Goal: Task Accomplishment & Management: Complete application form

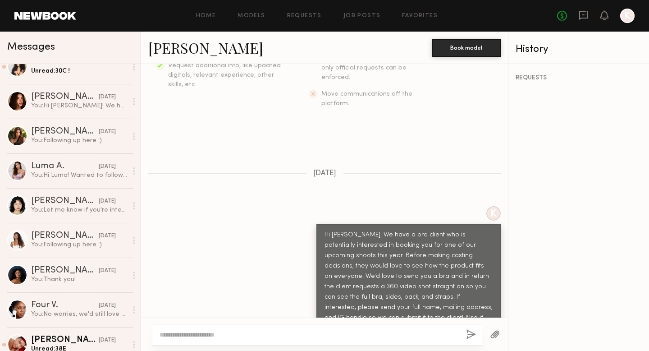
scroll to position [328, 0]
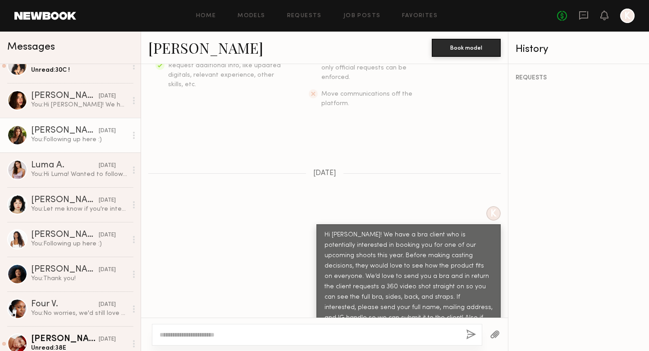
click at [99, 134] on div "yesterday" at bounding box center [107, 131] width 17 height 9
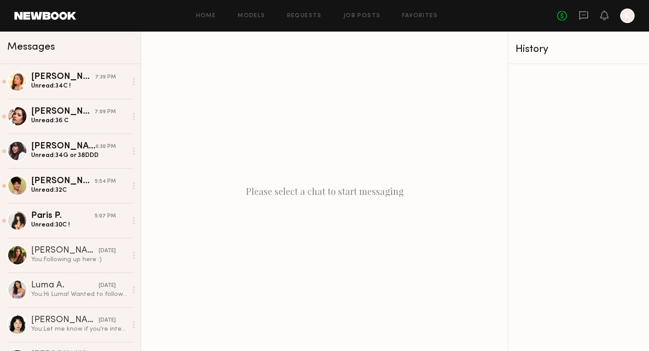
click at [369, 11] on div "Home Models Requests Job Posts Favorites Sign Out No fees up to $5,000 K" at bounding box center [355, 16] width 558 height 14
click at [368, 13] on div "Home Models Requests Job Posts Favorites Sign Out No fees up to $5,000 K" at bounding box center [355, 16] width 558 height 14
click at [365, 12] on div "Home Models Requests Job Posts Favorites Sign Out No fees up to $5,000 K" at bounding box center [355, 16] width 558 height 14
click at [360, 16] on link "Job Posts" at bounding box center [361, 16] width 37 height 6
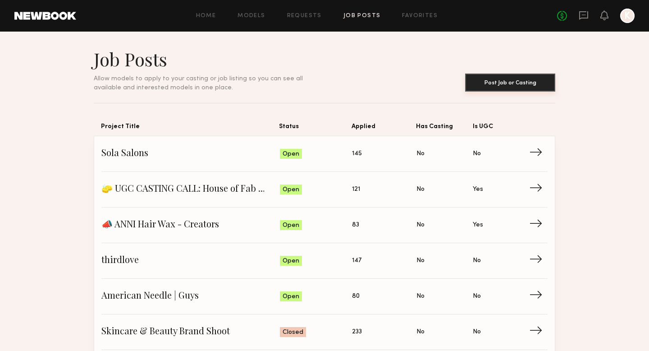
click at [487, 84] on button "Post Job or Casting" at bounding box center [510, 82] width 90 height 18
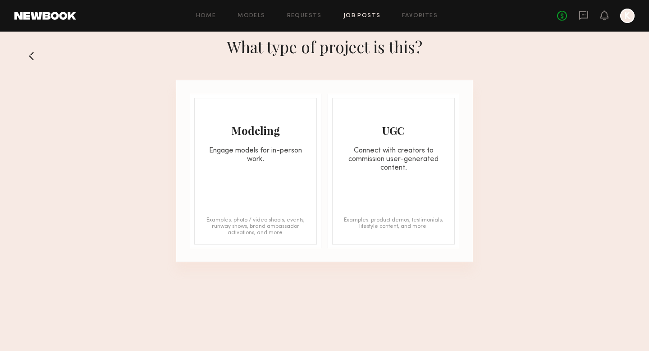
click at [293, 135] on div "Modeling" at bounding box center [256, 130] width 122 height 14
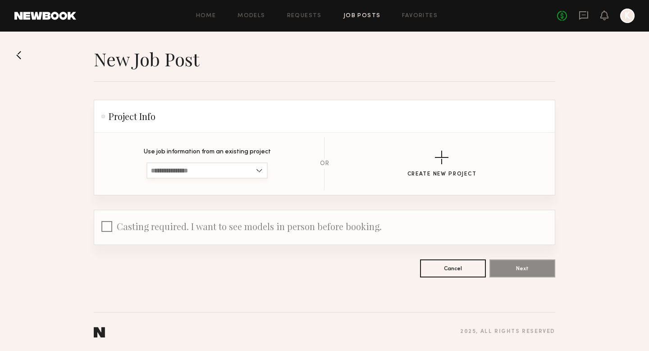
click at [189, 169] on input at bounding box center [206, 170] width 121 height 16
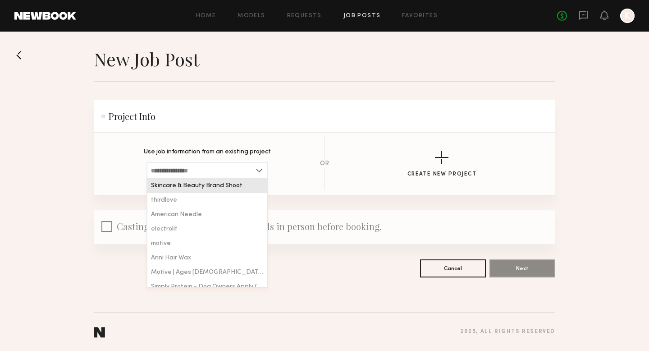
click at [218, 133] on section "Use job information from an existing project Skincare & Beauty Brand Shoot thir…" at bounding box center [324, 164] width 461 height 62
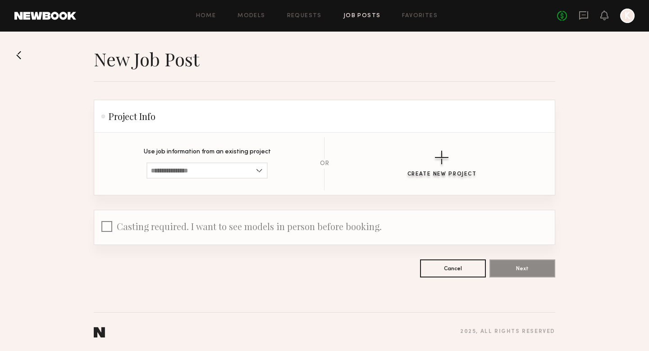
click at [448, 155] on div "button" at bounding box center [442, 158] width 14 height 14
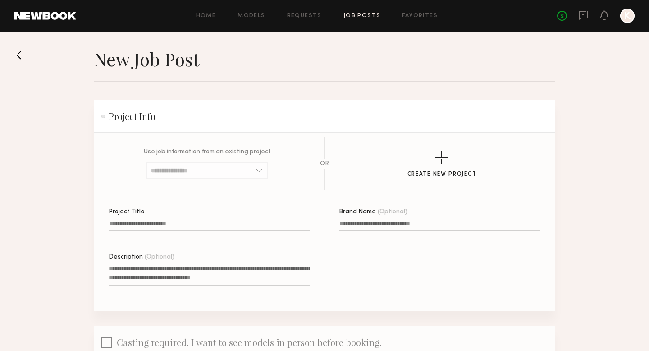
click at [160, 219] on label "Project Title" at bounding box center [209, 224] width 201 height 31
click at [160, 220] on input "Project Title" at bounding box center [209, 225] width 201 height 10
type input "**********"
click at [119, 271] on textarea "Description (Optional)" at bounding box center [209, 275] width 201 height 22
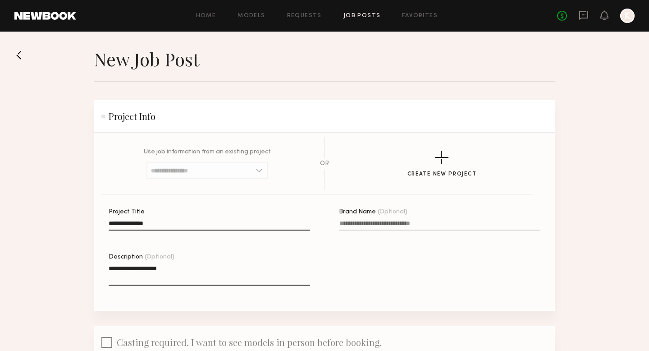
type textarea "**********"
click at [360, 227] on input "Brand Name (Optional)" at bounding box center [439, 225] width 201 height 10
type input "******"
click at [199, 225] on input "**********" at bounding box center [209, 225] width 201 height 10
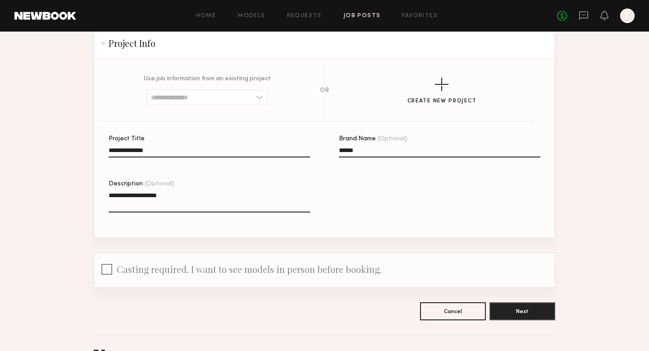
scroll to position [95, 0]
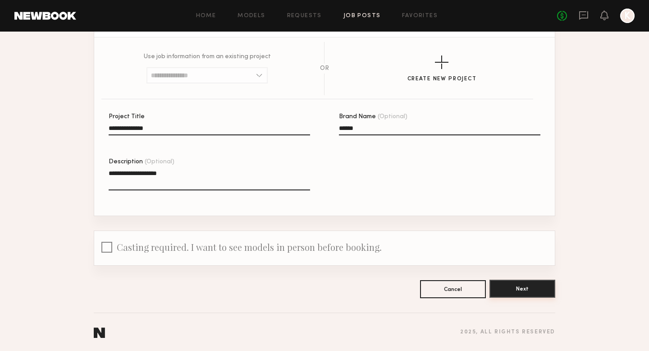
click at [544, 293] on button "Next" at bounding box center [522, 288] width 66 height 18
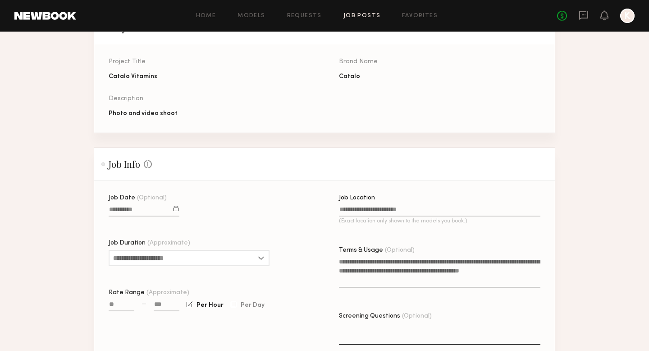
scroll to position [105, 0]
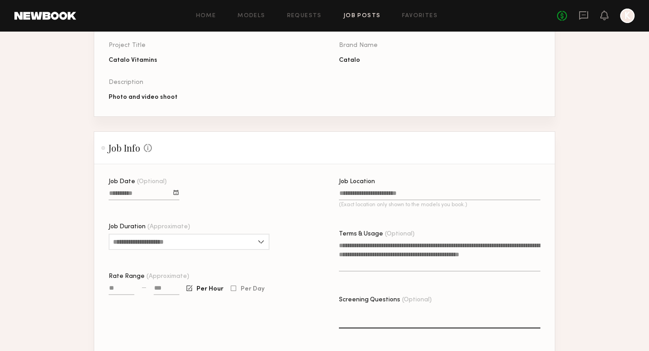
click at [142, 189] on div at bounding box center [144, 194] width 71 height 12
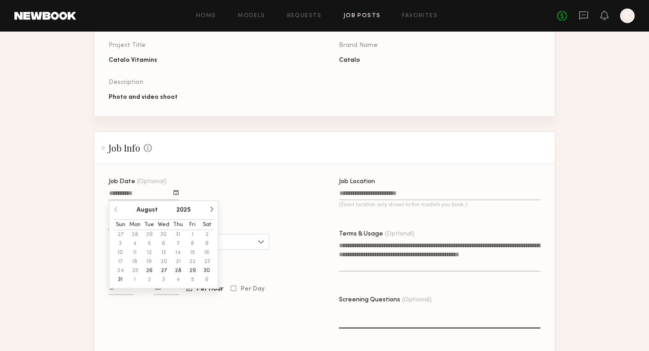
click at [209, 210] on button "button" at bounding box center [211, 208] width 5 height 5
click at [148, 241] on button "9" at bounding box center [149, 243] width 14 height 9
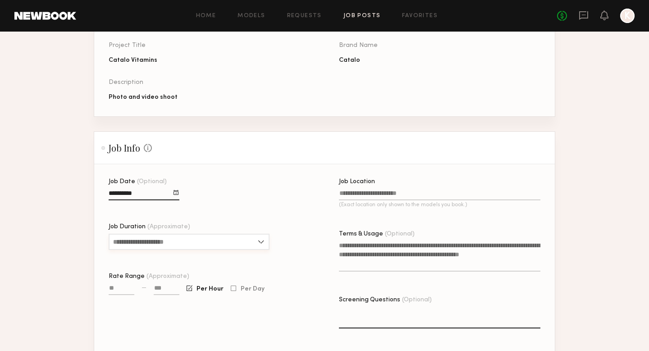
click at [154, 240] on input "Job Duration (Approximate)" at bounding box center [189, 241] width 161 height 16
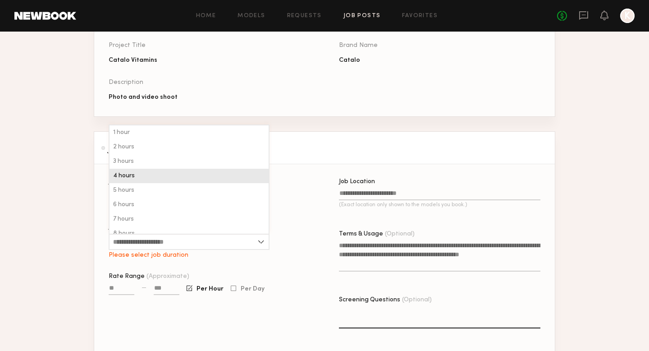
click at [141, 178] on div "4 hours" at bounding box center [189, 176] width 159 height 14
type input "*******"
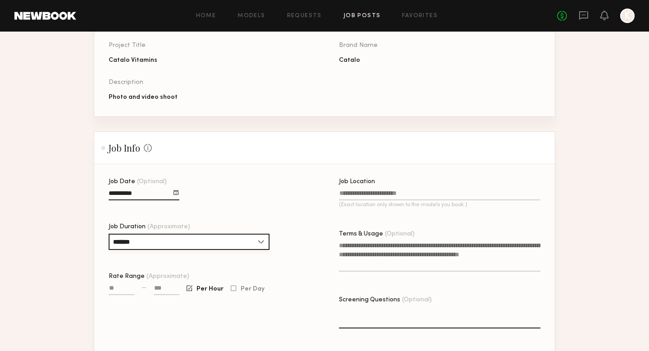
scroll to position [136, 0]
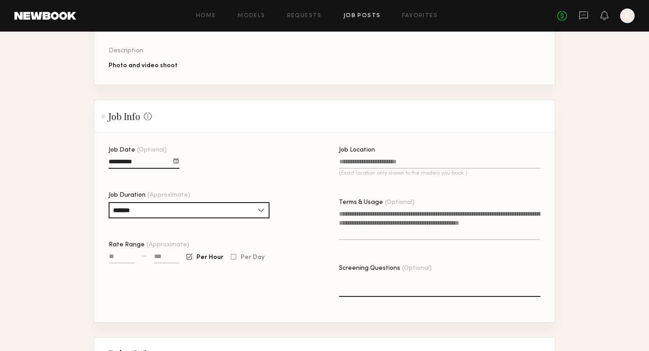
click at [116, 258] on input "Rate Range (Approximate)" at bounding box center [122, 258] width 26 height 10
type input "****"
click at [155, 256] on input at bounding box center [167, 258] width 26 height 10
type input "****"
click at [353, 164] on input "Job Location (Exact location only shown to the models you book.)" at bounding box center [439, 163] width 201 height 10
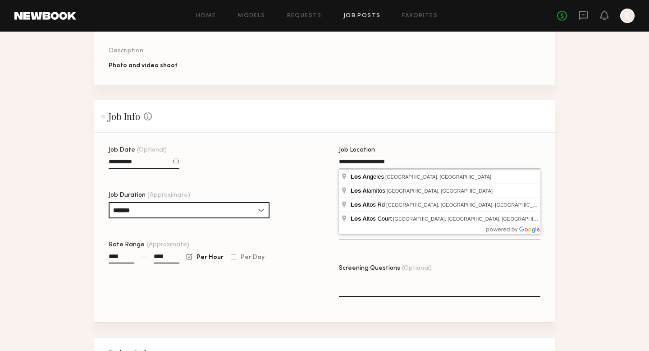
type input "**********"
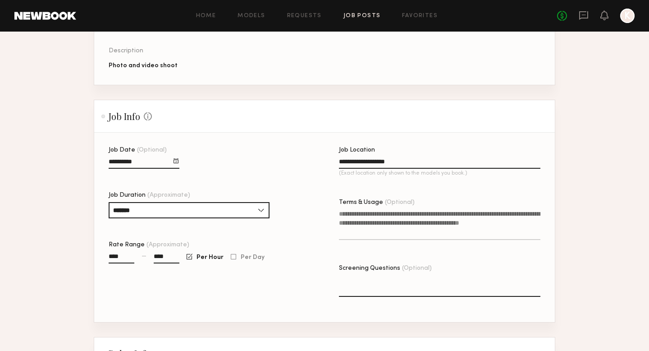
click at [386, 215] on textarea "Terms & Usage (Optional)" at bounding box center [439, 224] width 201 height 31
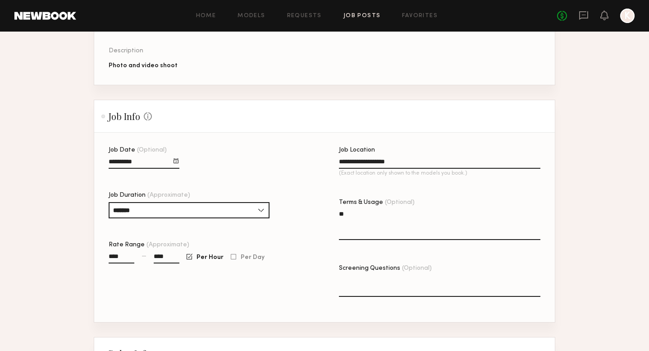
type textarea "*"
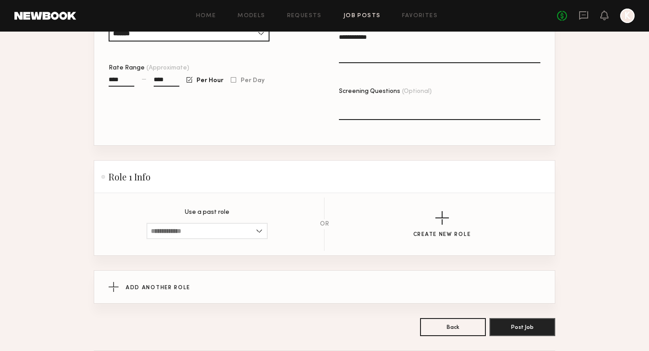
scroll to position [334, 0]
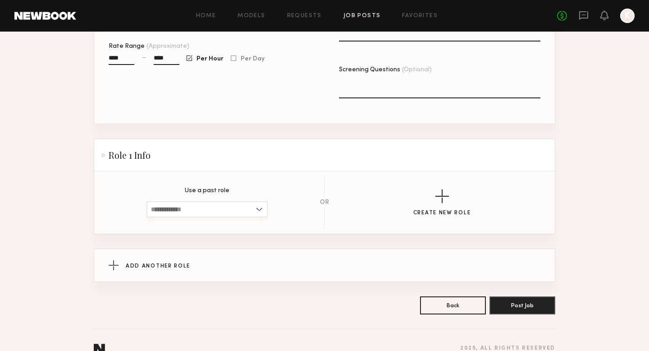
type textarea "**********"
click at [179, 209] on input at bounding box center [206, 209] width 121 height 16
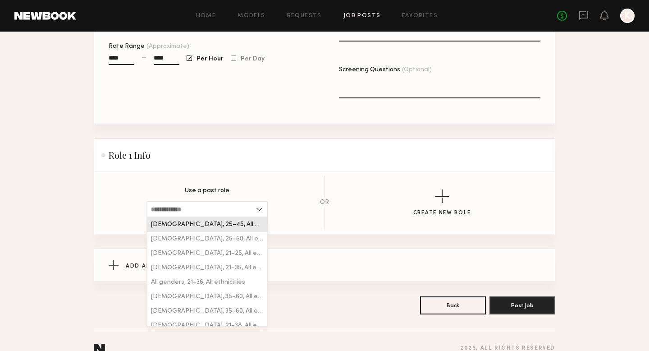
click at [302, 187] on section "Use a past role [DEMOGRAPHIC_DATA], 25–45, All ethnicities [DEMOGRAPHIC_DATA], …" at bounding box center [325, 202] width 432 height 53
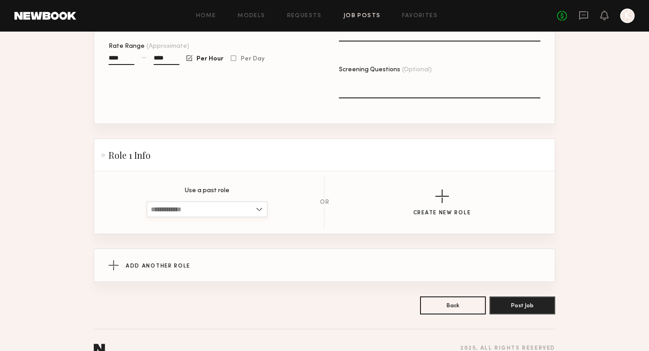
click at [189, 213] on input at bounding box center [206, 209] width 121 height 16
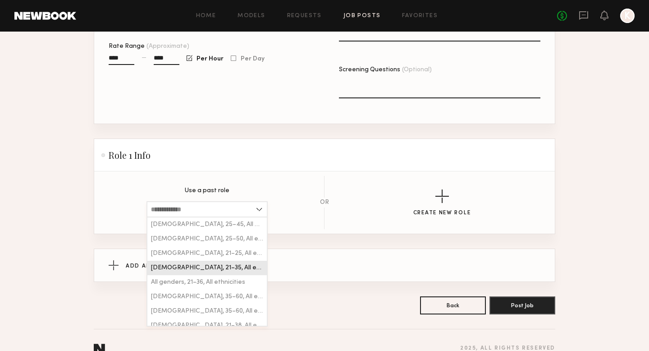
scroll to position [27, 0]
click at [202, 265] on div "[DEMOGRAPHIC_DATA], 35–60, All ethnicities" at bounding box center [206, 270] width 119 height 14
type input "**********"
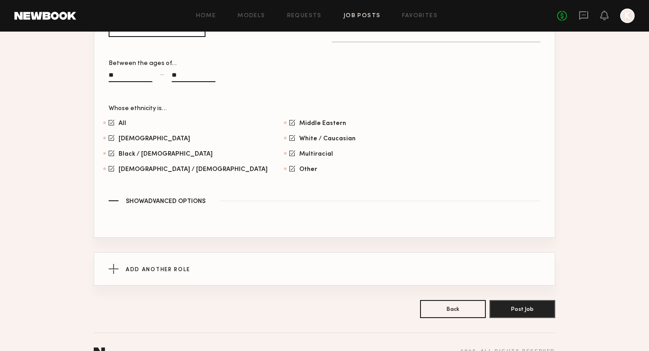
scroll to position [592, 0]
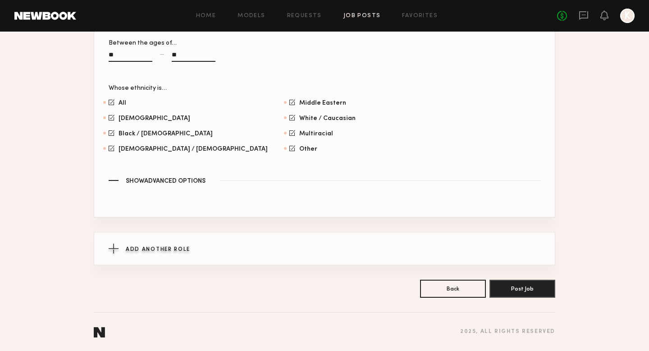
click at [196, 246] on div "Add Another Role" at bounding box center [325, 248] width 432 height 32
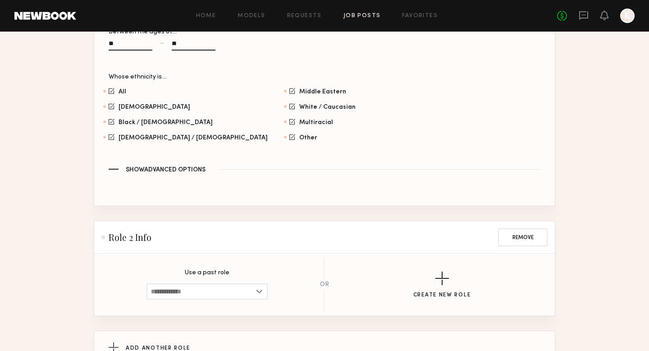
scroll to position [613, 0]
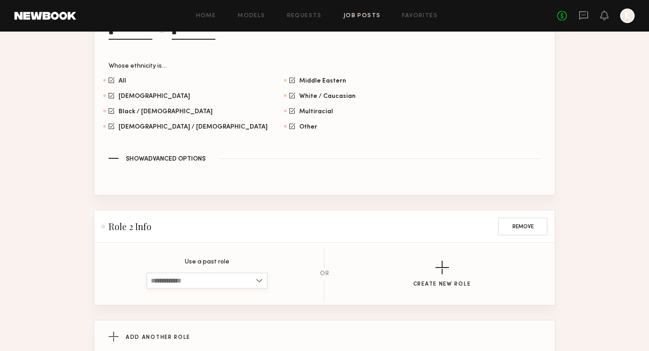
click at [187, 278] on input at bounding box center [206, 280] width 121 height 16
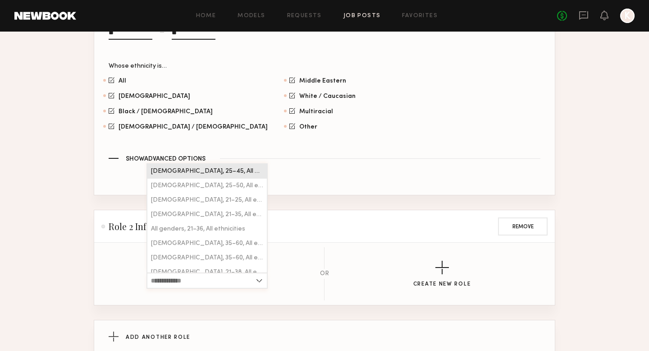
scroll to position [630, 0]
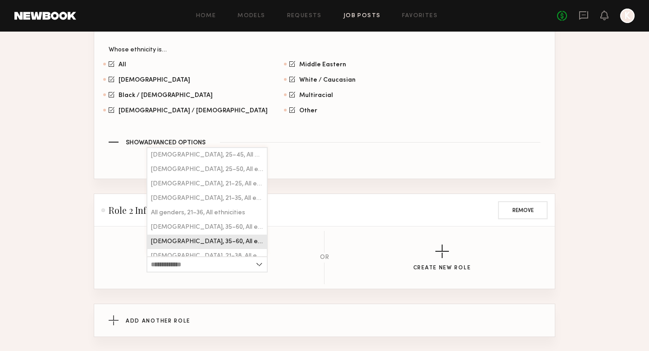
click at [192, 243] on span "[DEMOGRAPHIC_DATA], 35–60, All ethnicities" at bounding box center [207, 241] width 112 height 6
type input "**********"
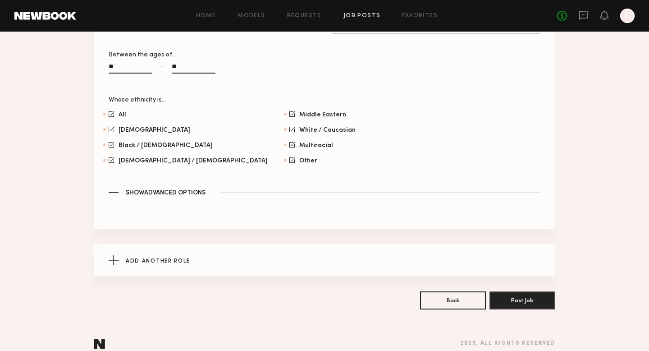
scroll to position [943, 0]
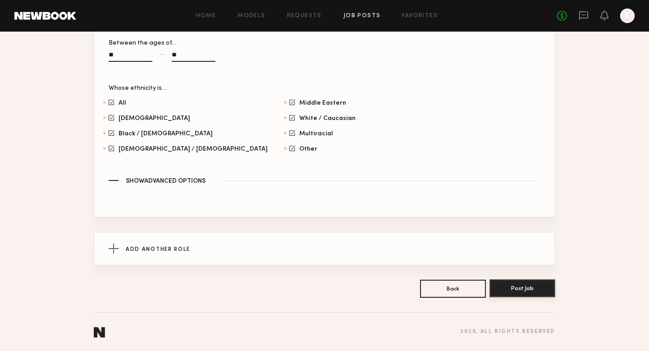
click at [521, 287] on button "Post Job" at bounding box center [522, 288] width 66 height 18
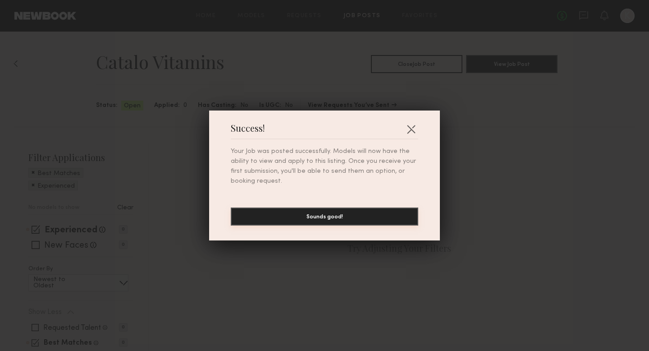
click at [352, 215] on button "Sounds good!" at bounding box center [324, 216] width 187 height 18
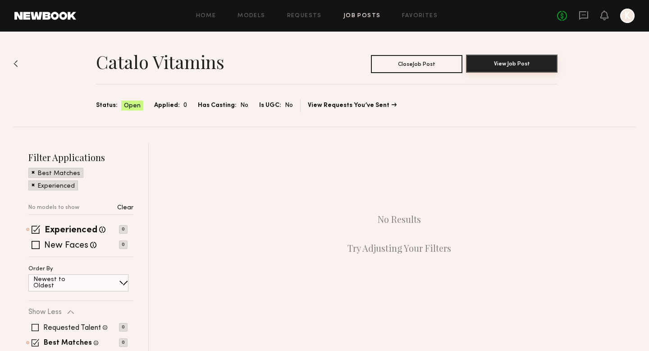
click at [491, 59] on button "View Job Post" at bounding box center [511, 64] width 91 height 18
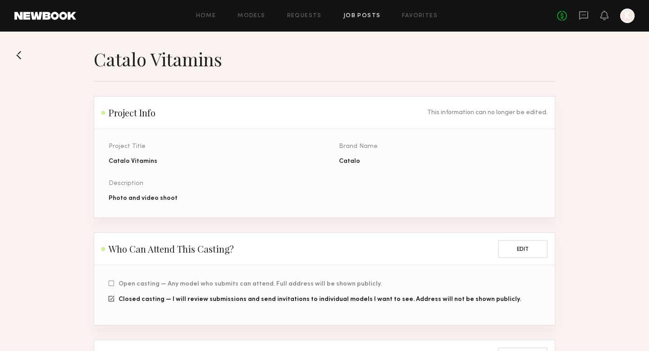
click at [362, 18] on link "Job Posts" at bounding box center [361, 16] width 37 height 6
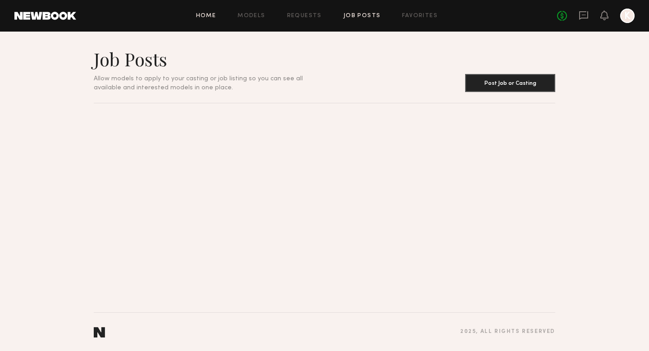
click at [205, 13] on link "Home" at bounding box center [206, 16] width 20 height 6
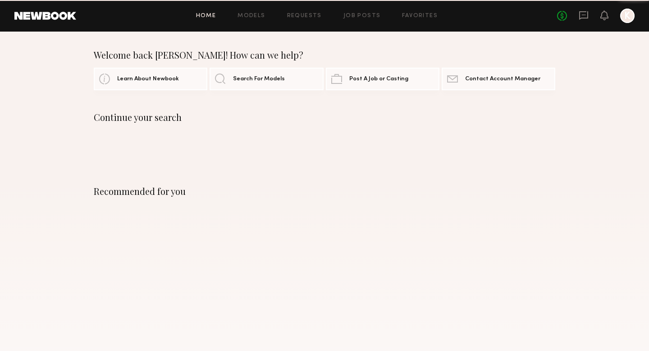
click at [255, 15] on link "Models" at bounding box center [251, 16] width 27 height 6
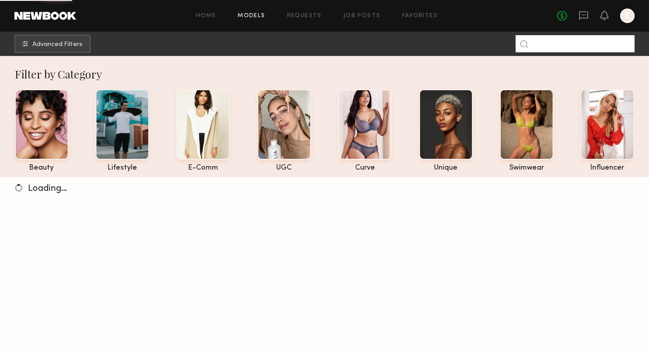
click at [558, 43] on input at bounding box center [575, 43] width 119 height 17
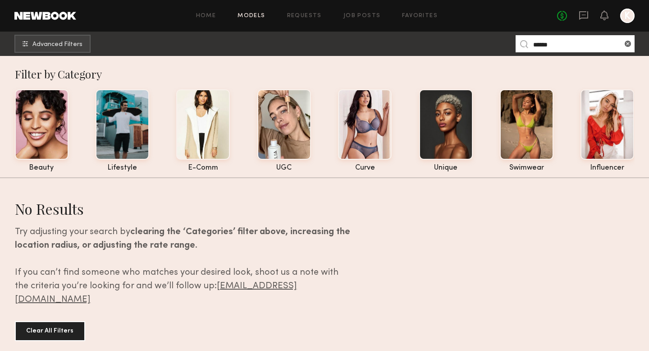
type input "******"
click at [351, 14] on link "Job Posts" at bounding box center [361, 16] width 37 height 6
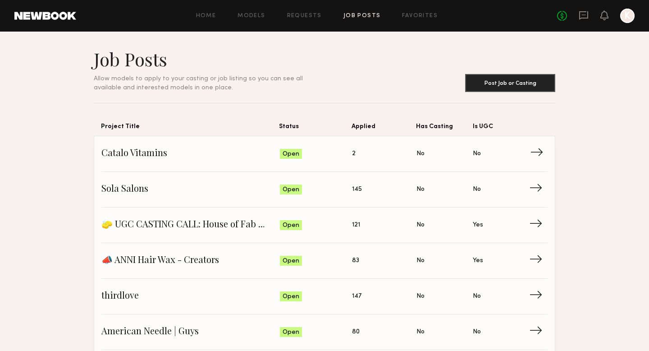
click at [351, 155] on span "Status: Open" at bounding box center [316, 154] width 73 height 14
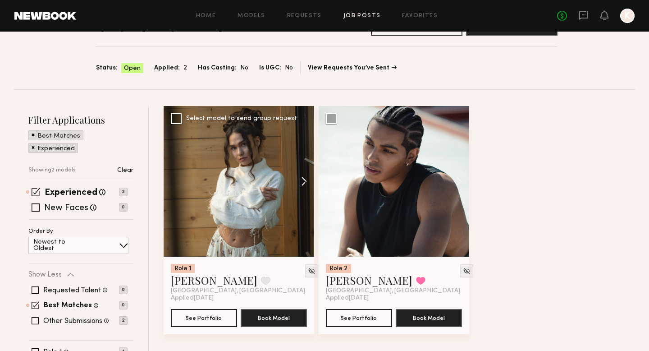
scroll to position [38, 0]
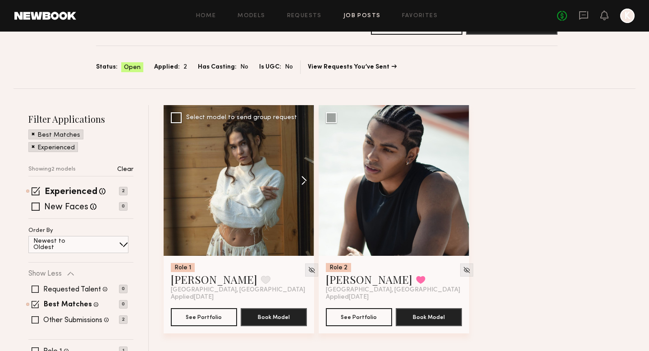
click at [302, 182] on button at bounding box center [299, 180] width 29 height 151
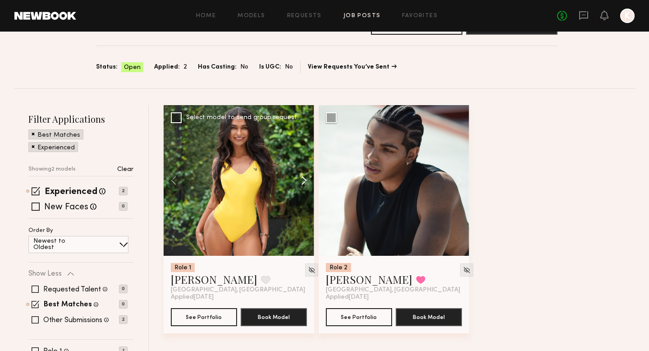
click at [302, 182] on button at bounding box center [299, 180] width 29 height 151
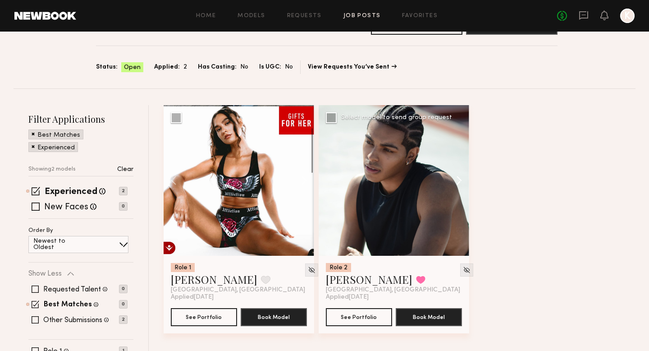
click at [463, 180] on button at bounding box center [454, 180] width 29 height 151
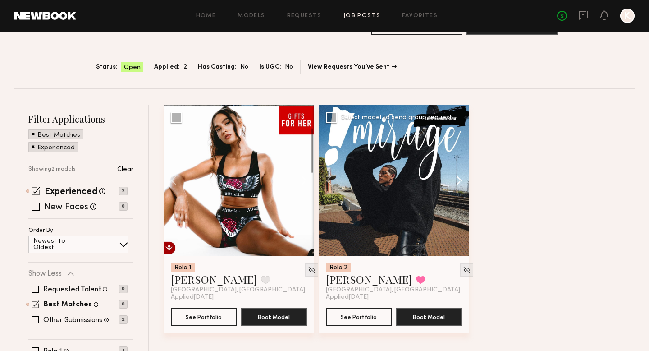
click at [463, 181] on button at bounding box center [454, 180] width 29 height 151
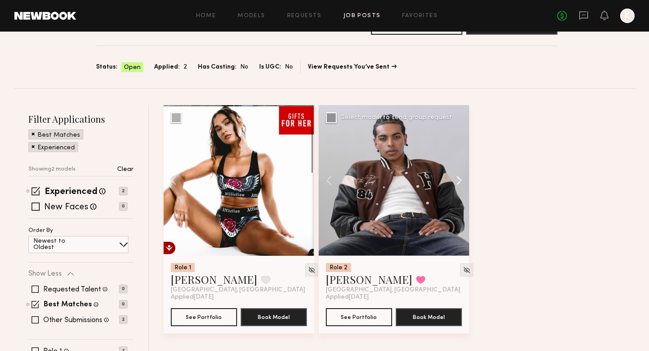
click at [463, 181] on button at bounding box center [454, 180] width 29 height 151
